Goal: Information Seeking & Learning: Find specific fact

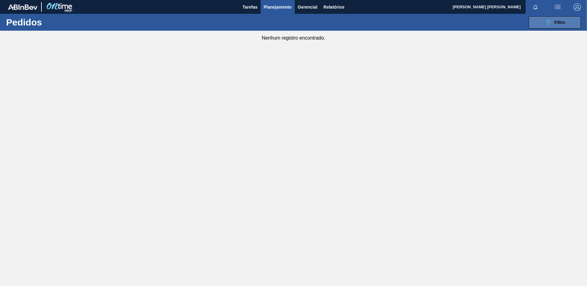
click at [561, 20] on div "089F7B8B-B2A5-4AFE-B5C0-19BA573D28AC Filtro" at bounding box center [554, 22] width 21 height 7
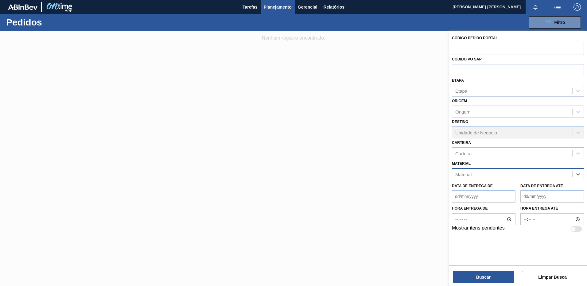
paste input "[PERSON_NAME]"
type input "[PERSON_NAME]"
drag, startPoint x: 478, startPoint y: 175, endPoint x: 385, endPoint y: 161, distance: 94.1
click at [449, 164] on div "Código Pedido Portal Códido PO SAP Etapa Etapa Origem Origem Destino Unidade de…" at bounding box center [518, 174] width 138 height 286
paste input "30012537"
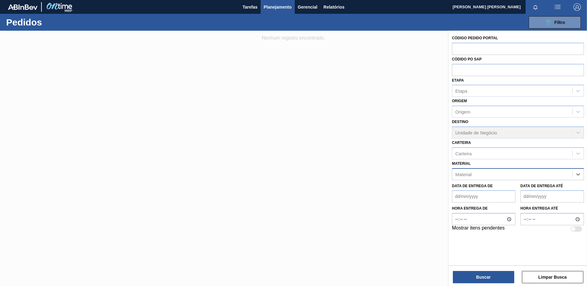
type input "30012537"
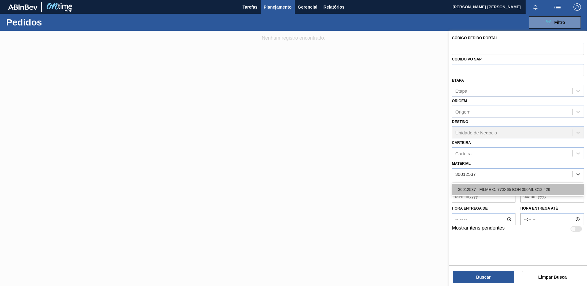
click at [493, 191] on div "30012537 - FILME C. 770X65 BOH 350ML C12 429" at bounding box center [518, 189] width 132 height 11
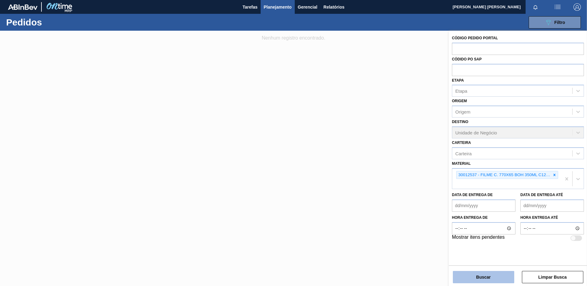
click at [470, 278] on button "Buscar" at bounding box center [483, 277] width 61 height 12
